Goal: Task Accomplishment & Management: Manage account settings

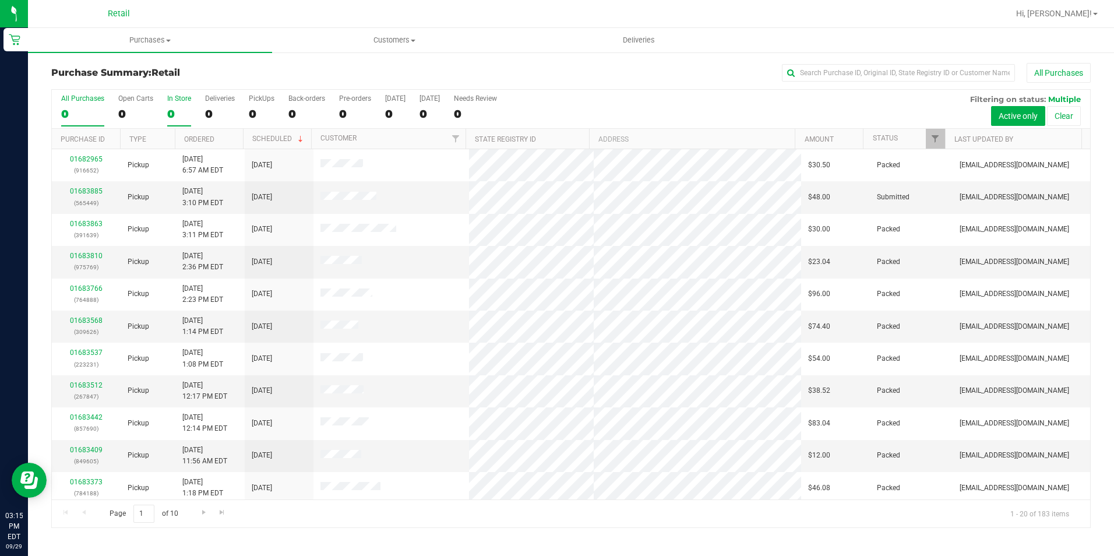
click at [186, 115] on div "0" at bounding box center [179, 113] width 24 height 13
click at [0, 0] on input "In Store 0" at bounding box center [0, 0] width 0 height 0
click at [186, 104] on label "In Store 0" at bounding box center [179, 110] width 24 height 32
click at [0, 0] on input "In Store 0" at bounding box center [0, 0] width 0 height 0
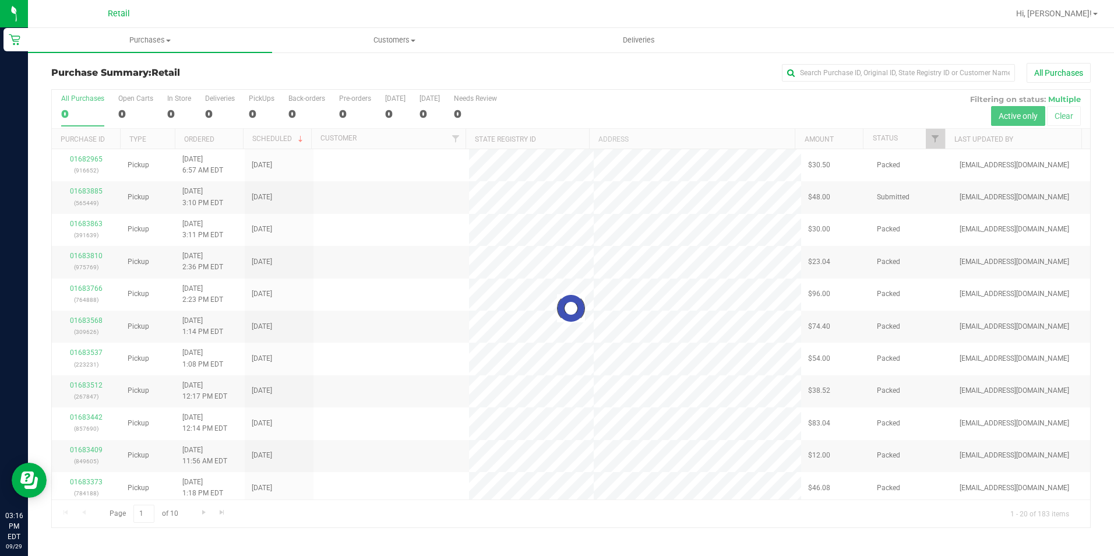
click at [178, 114] on div "0" at bounding box center [179, 113] width 24 height 13
click at [0, 0] on input "In Store 0" at bounding box center [0, 0] width 0 height 0
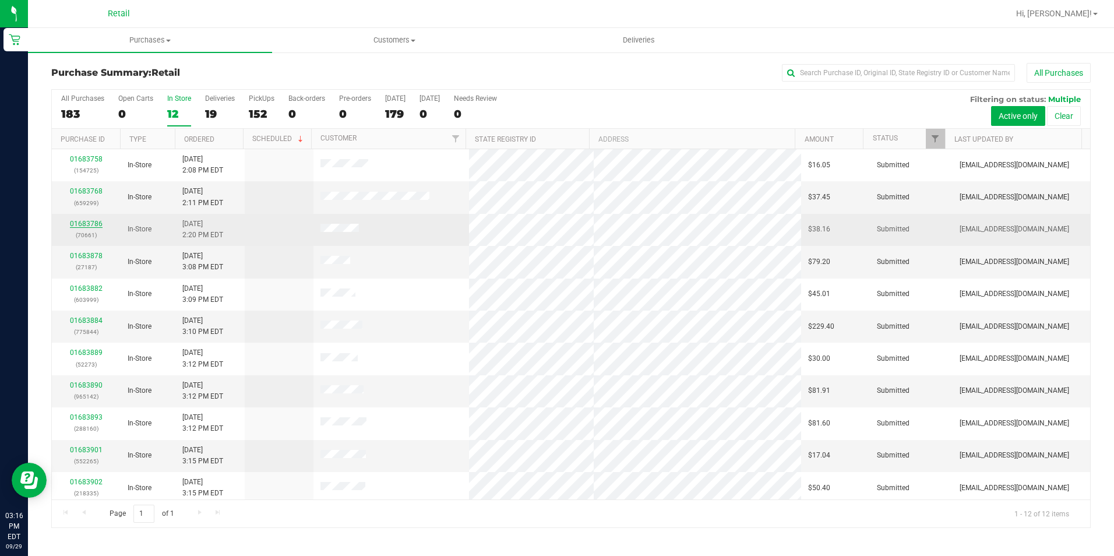
click at [90, 227] on div "01683786 (70661)" at bounding box center [86, 229] width 55 height 22
click at [90, 221] on link "01683786" at bounding box center [86, 224] width 33 height 8
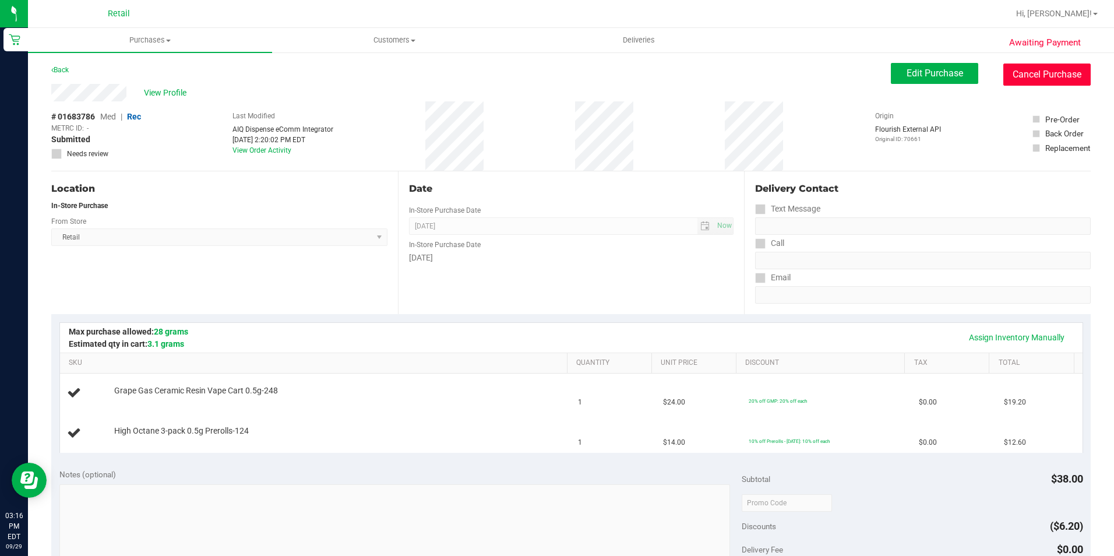
click at [1036, 77] on button "Cancel Purchase" at bounding box center [1046, 74] width 87 height 22
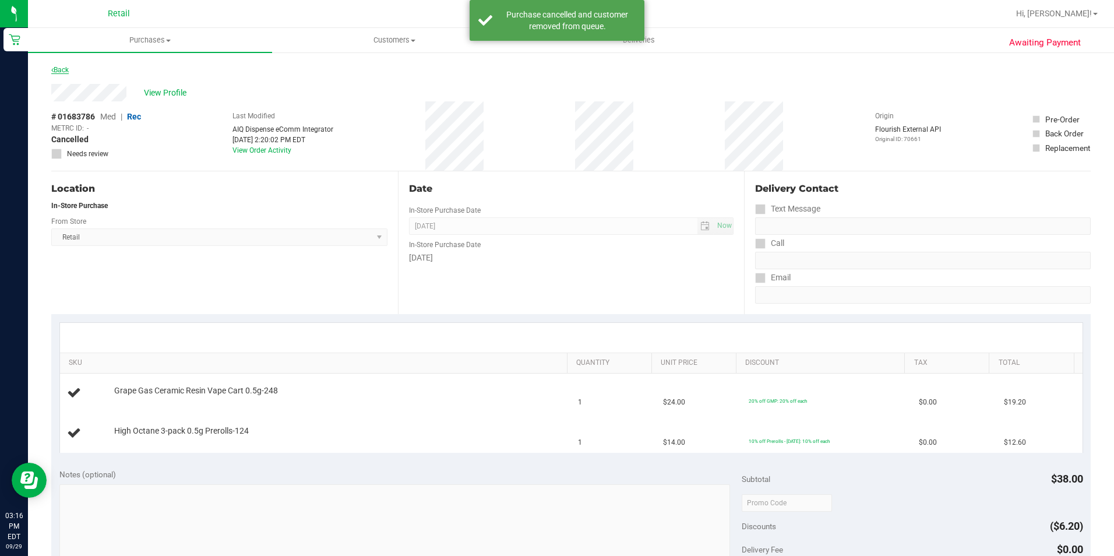
click at [51, 67] on div "Awaiting Payment Back View Profile # 01683786 Med | Rec METRC ID: - Cancelled N…" at bounding box center [571, 507] width 1086 height 913
click at [59, 68] on link "Back" at bounding box center [59, 70] width 17 height 8
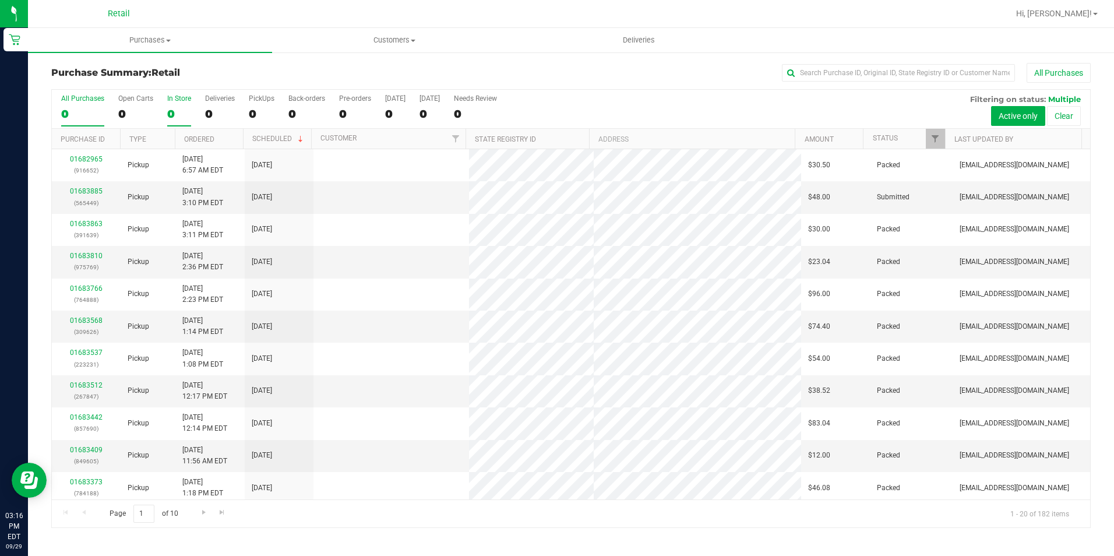
click at [175, 112] on div "0" at bounding box center [179, 113] width 24 height 13
click at [0, 0] on input "In Store 0" at bounding box center [0, 0] width 0 height 0
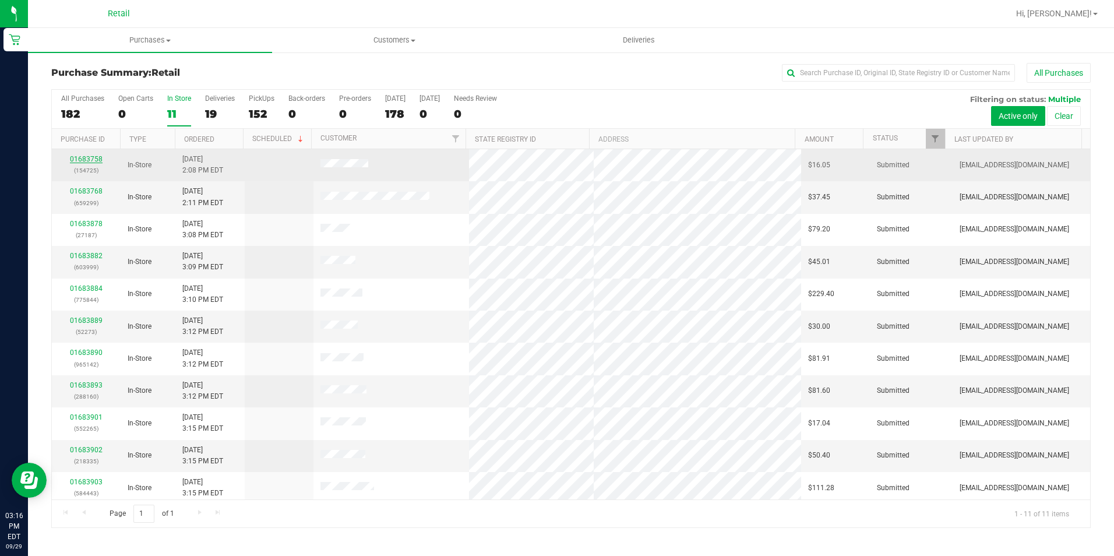
click at [82, 158] on link "01683758" at bounding box center [86, 159] width 33 height 8
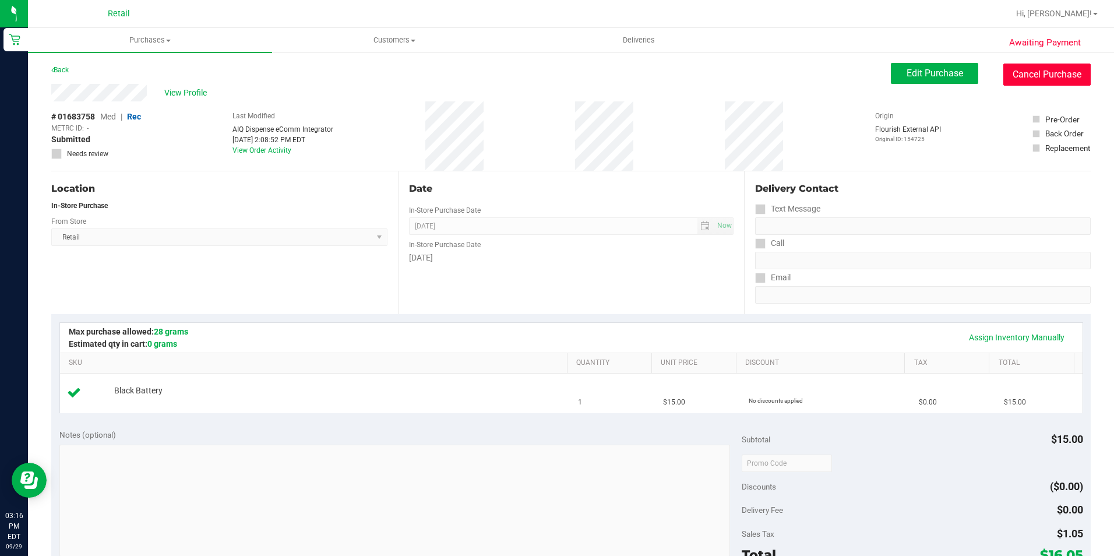
click at [1013, 78] on button "Cancel Purchase" at bounding box center [1046, 74] width 87 height 22
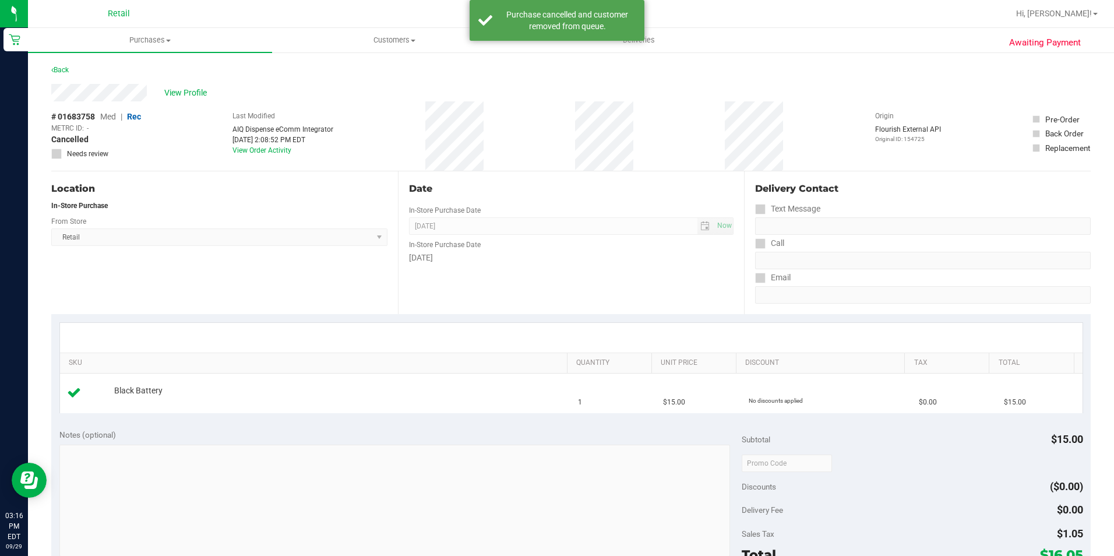
click at [68, 64] on div "Back" at bounding box center [59, 70] width 17 height 14
click at [63, 69] on link "Back" at bounding box center [59, 70] width 17 height 8
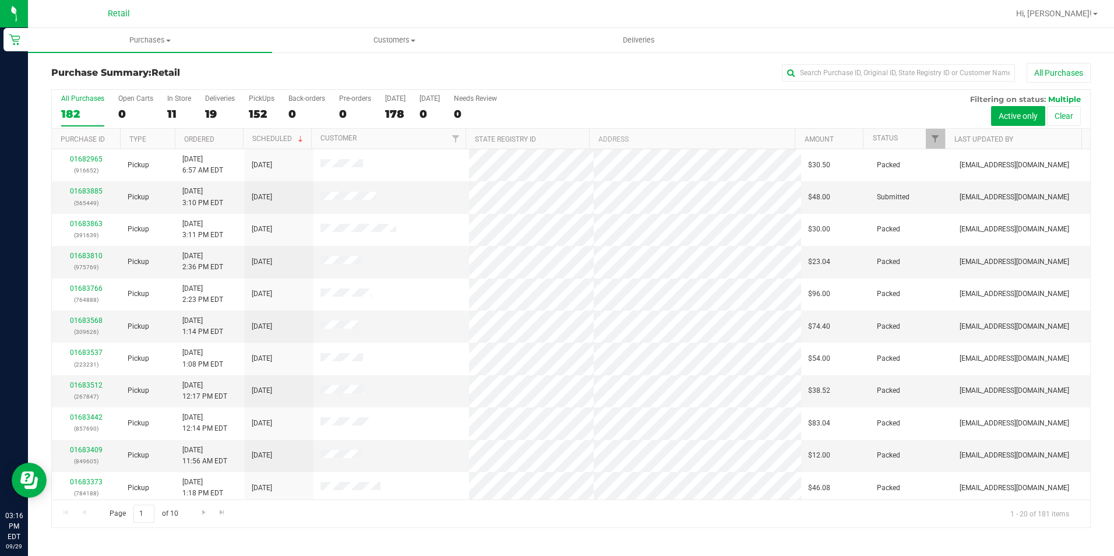
click at [163, 114] on div "All Purchases 182 Open Carts 0 In Store 11 Deliveries 19 PickUps 152 Back-order…" at bounding box center [571, 109] width 1038 height 39
click at [172, 104] on label "In Store 11" at bounding box center [179, 110] width 24 height 32
click at [0, 0] on input "In Store 11" at bounding box center [0, 0] width 0 height 0
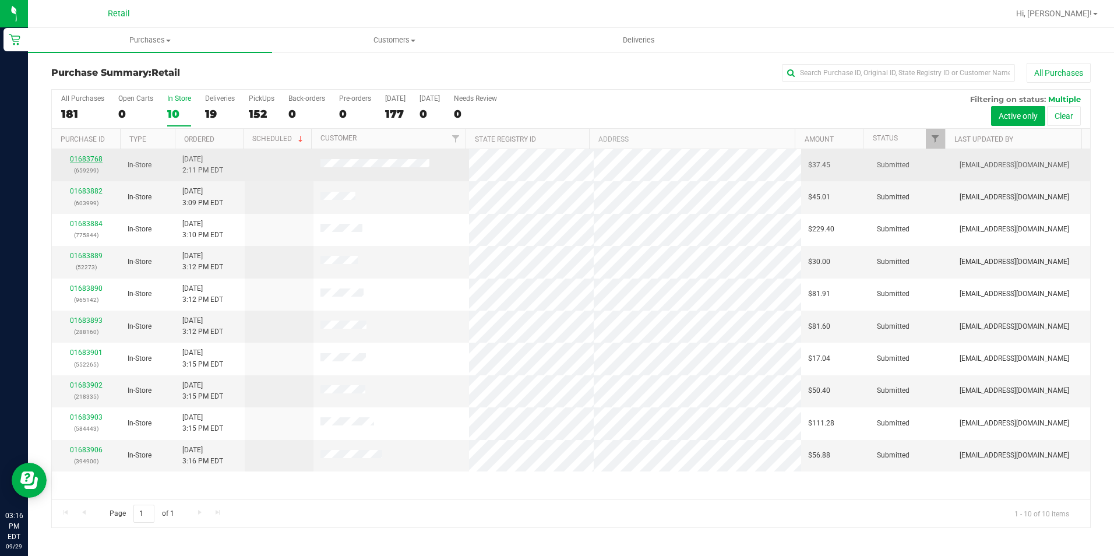
click at [93, 156] on link "01683768" at bounding box center [86, 159] width 33 height 8
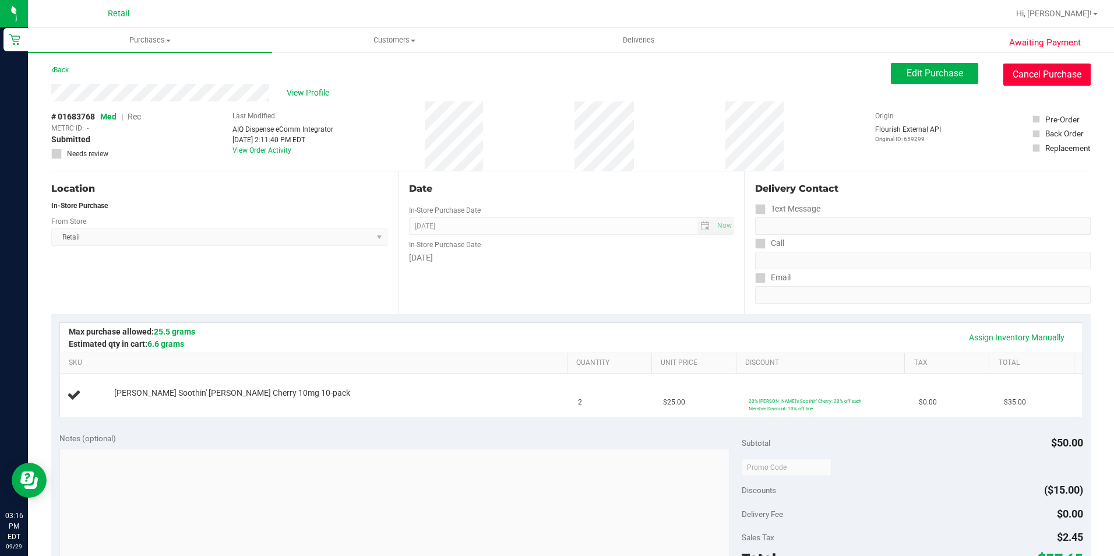
click at [1005, 72] on button "Cancel Purchase" at bounding box center [1046, 74] width 87 height 22
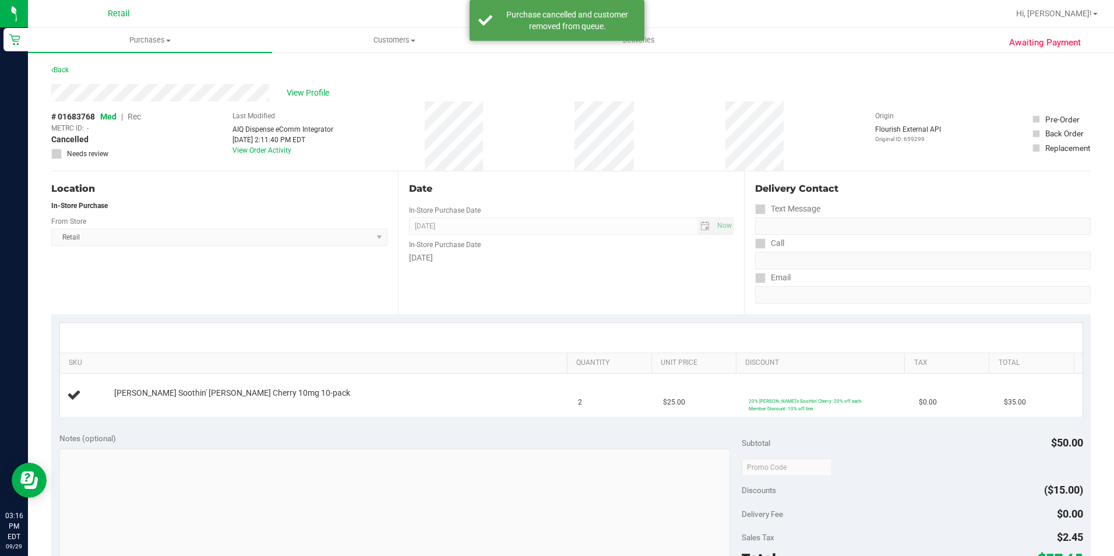
click at [63, 65] on div "Back" at bounding box center [59, 70] width 17 height 14
click at [61, 68] on link "Back" at bounding box center [59, 70] width 17 height 8
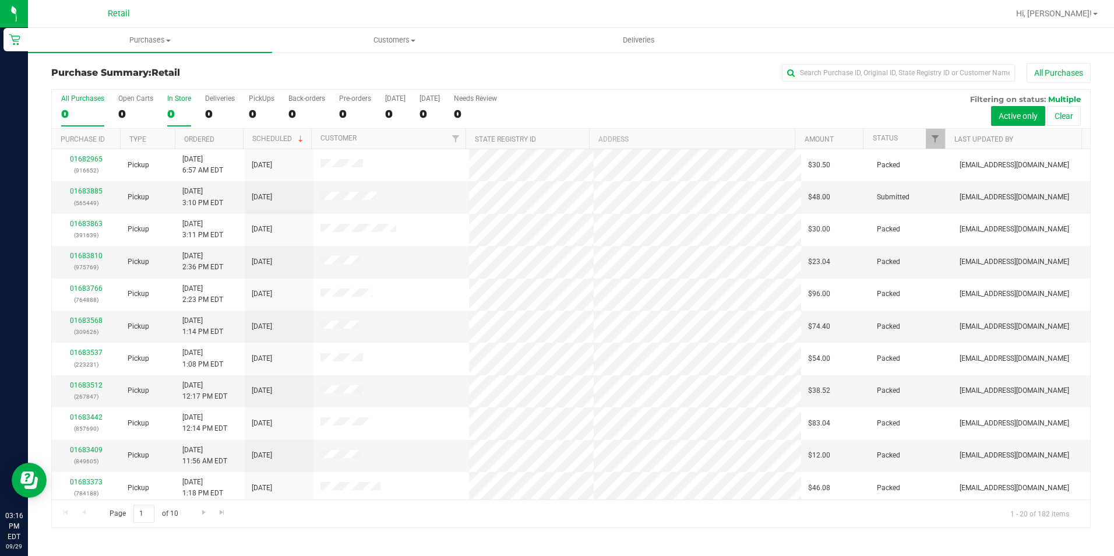
click at [169, 104] on label "In Store 0" at bounding box center [179, 110] width 24 height 32
click at [0, 0] on input "In Store 0" at bounding box center [0, 0] width 0 height 0
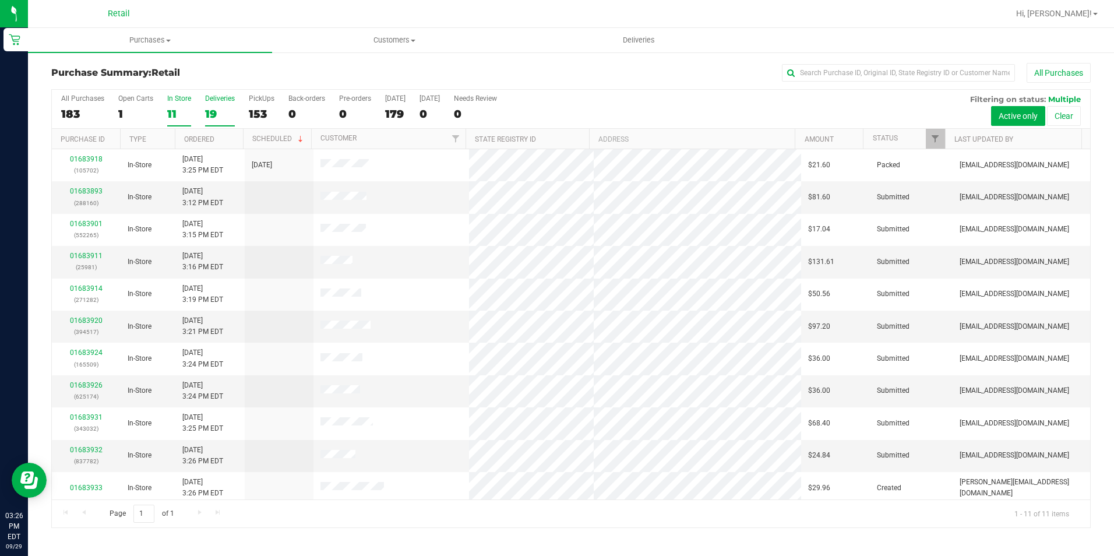
click at [228, 122] on label "Deliveries 19" at bounding box center [220, 110] width 30 height 32
click at [0, 0] on input "Deliveries 19" at bounding box center [0, 0] width 0 height 0
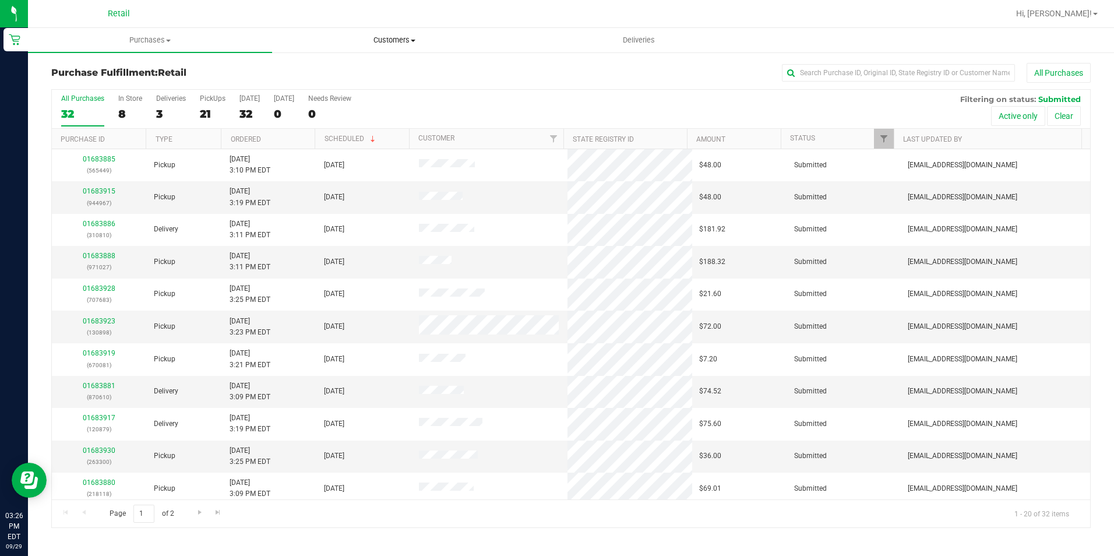
drag, startPoint x: 0, startPoint y: 0, endPoint x: 507, endPoint y: 51, distance: 509.3
click at [507, 51] on uib-tab-heading "Customers All customers Add a new customer All physicians" at bounding box center [394, 40] width 243 height 23
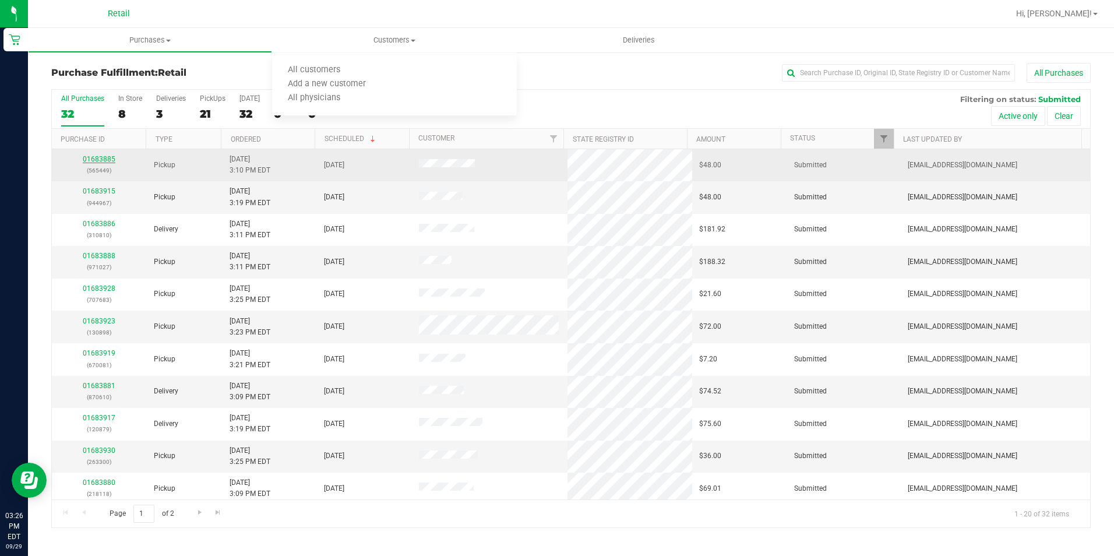
click at [103, 156] on link "01683885" at bounding box center [99, 159] width 33 height 8
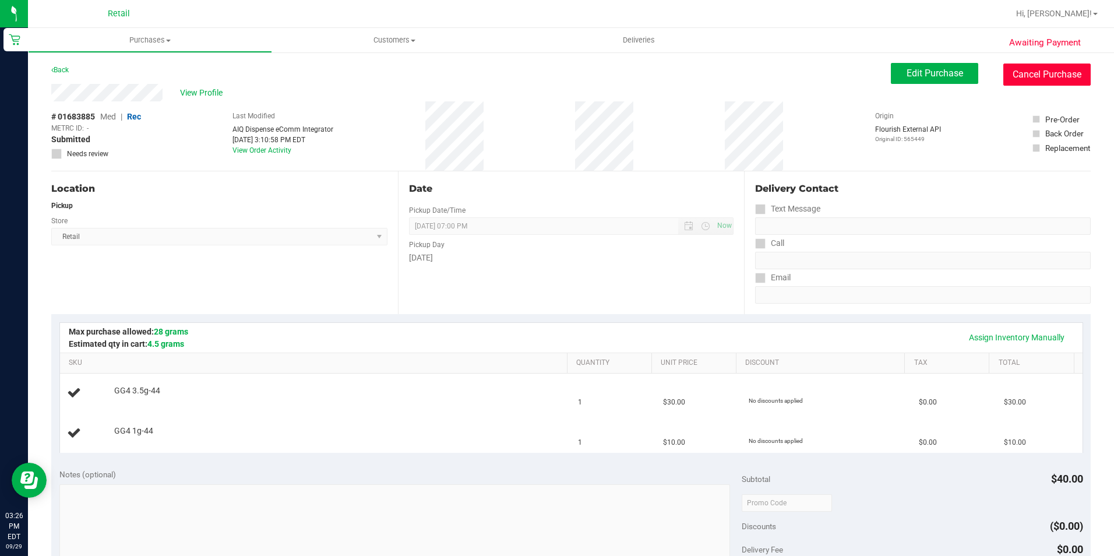
click at [1035, 63] on button "Cancel Purchase" at bounding box center [1046, 74] width 87 height 22
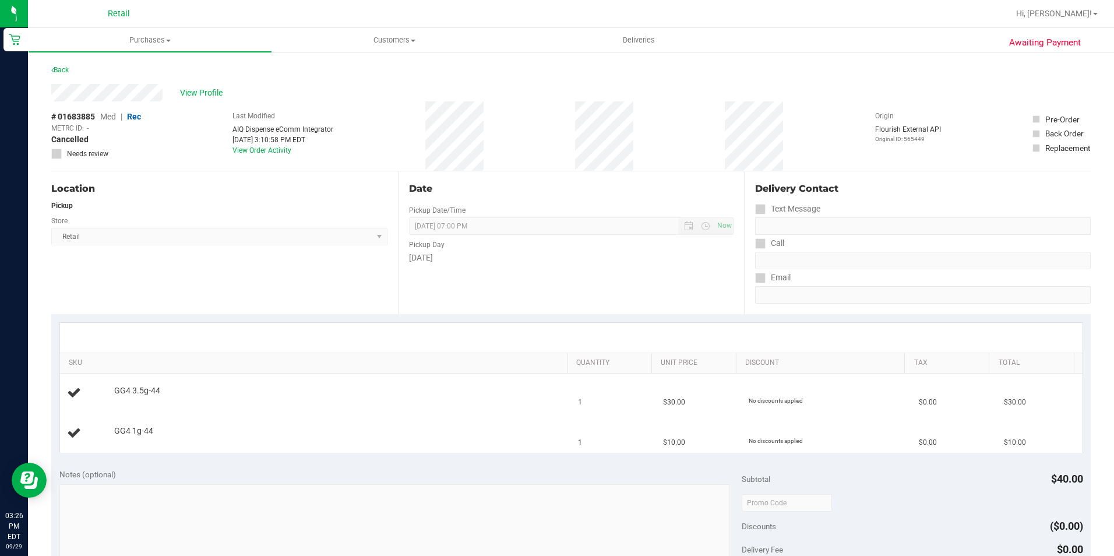
click at [112, 69] on div "Back" at bounding box center [570, 73] width 1039 height 21
click at [63, 65] on div "Back" at bounding box center [59, 70] width 17 height 14
click at [60, 71] on link "Back" at bounding box center [59, 70] width 17 height 8
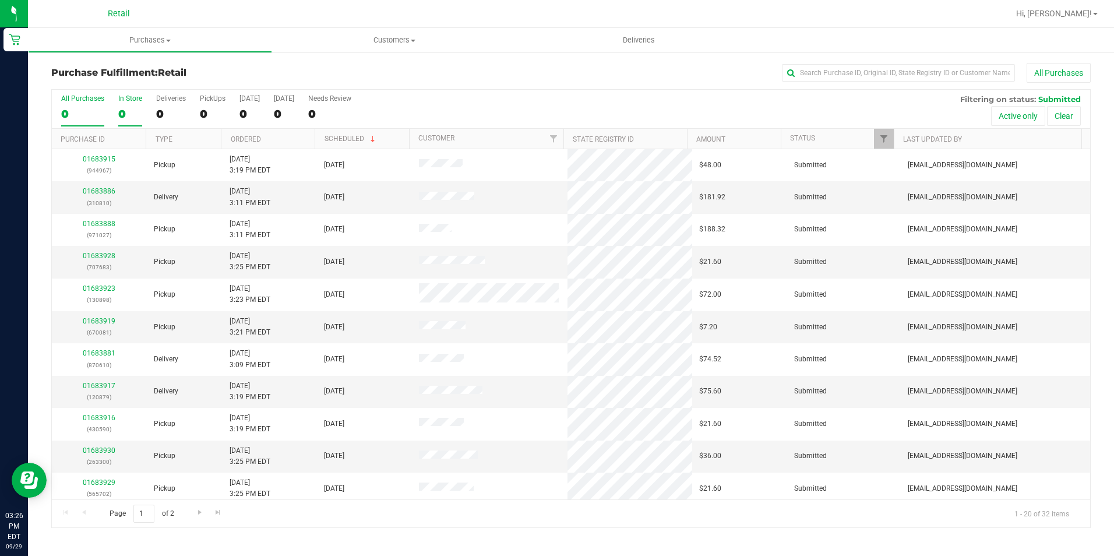
click at [134, 121] on label "In Store 0" at bounding box center [130, 110] width 24 height 32
click at [0, 0] on input "In Store 0" at bounding box center [0, 0] width 0 height 0
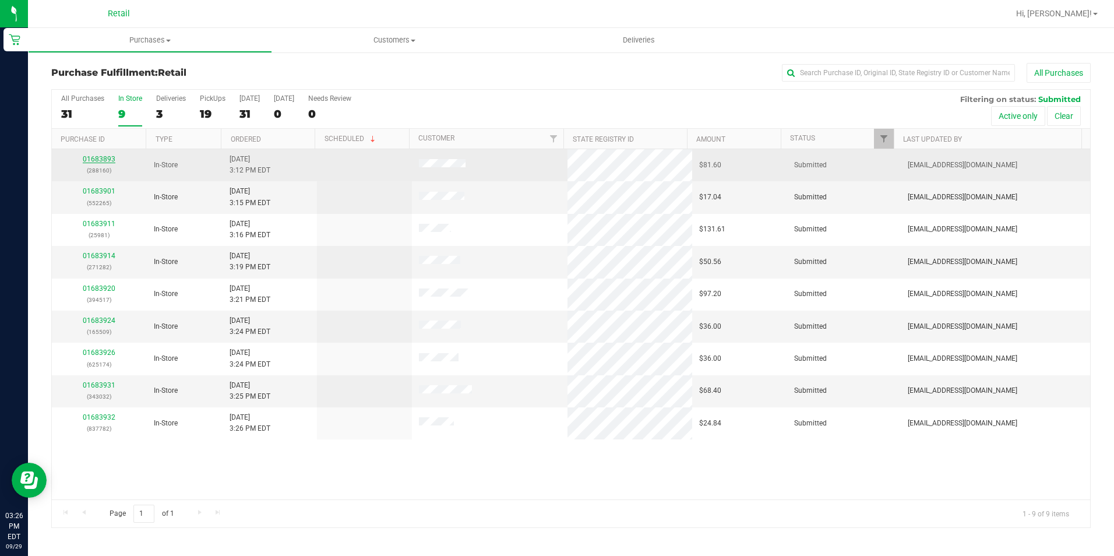
click at [114, 158] on link "01683893" at bounding box center [99, 159] width 33 height 8
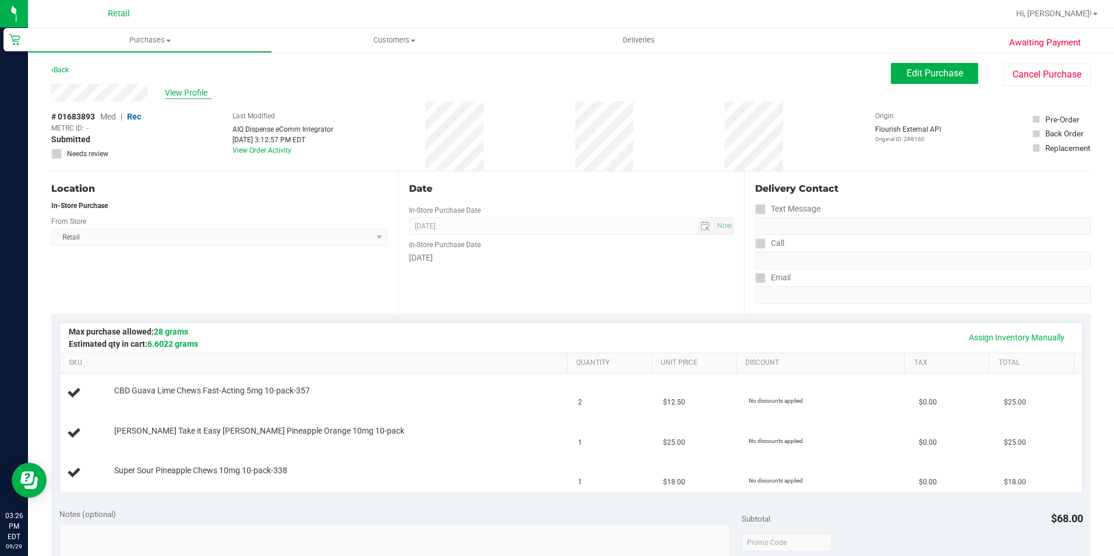
click at [170, 91] on span "View Profile" at bounding box center [188, 93] width 47 height 12
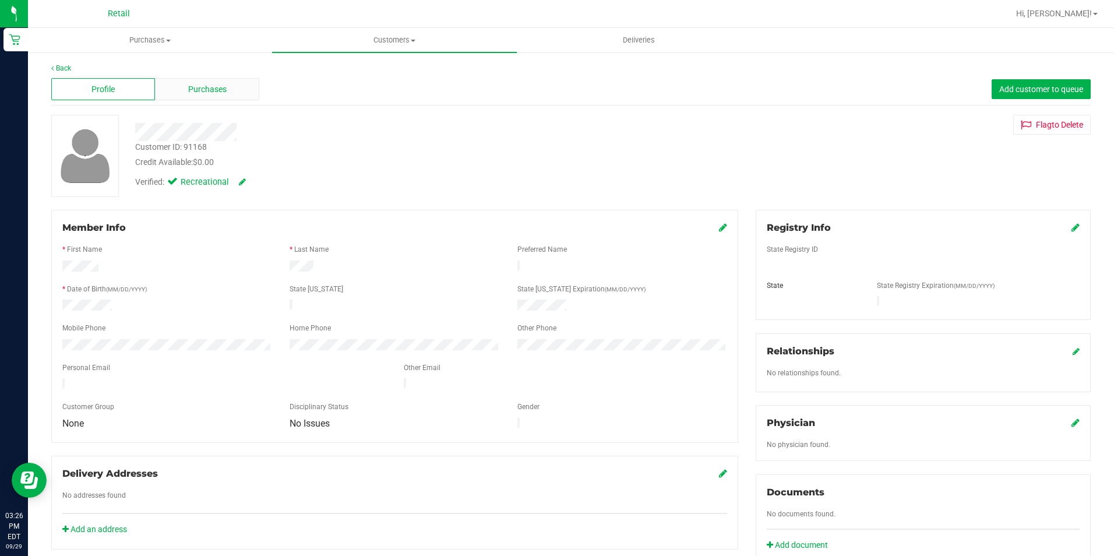
click at [234, 93] on div "Purchases" at bounding box center [207, 89] width 104 height 22
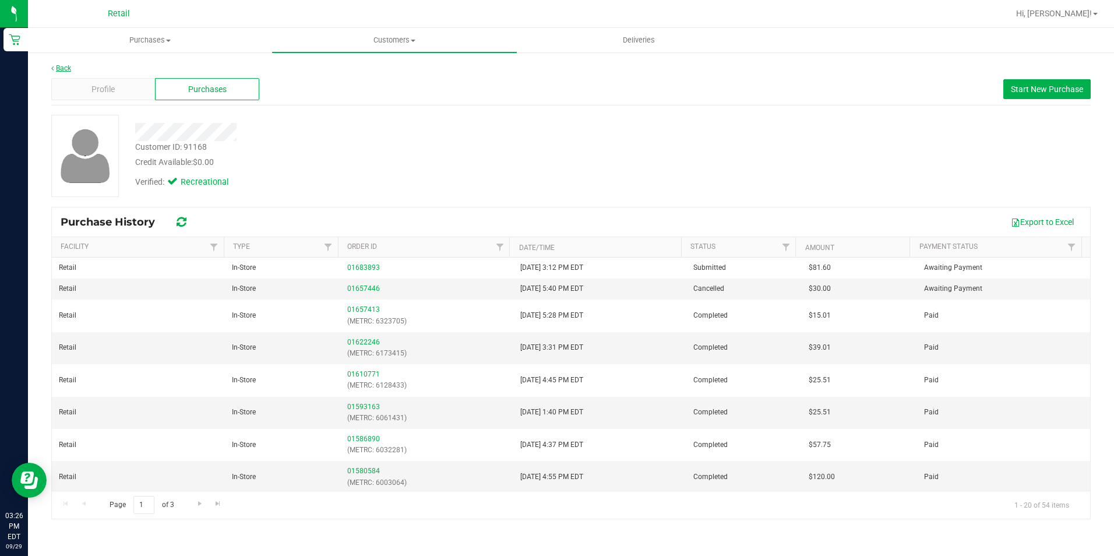
click at [61, 72] on link "Back" at bounding box center [61, 68] width 20 height 8
